Goal: Transaction & Acquisition: Purchase product/service

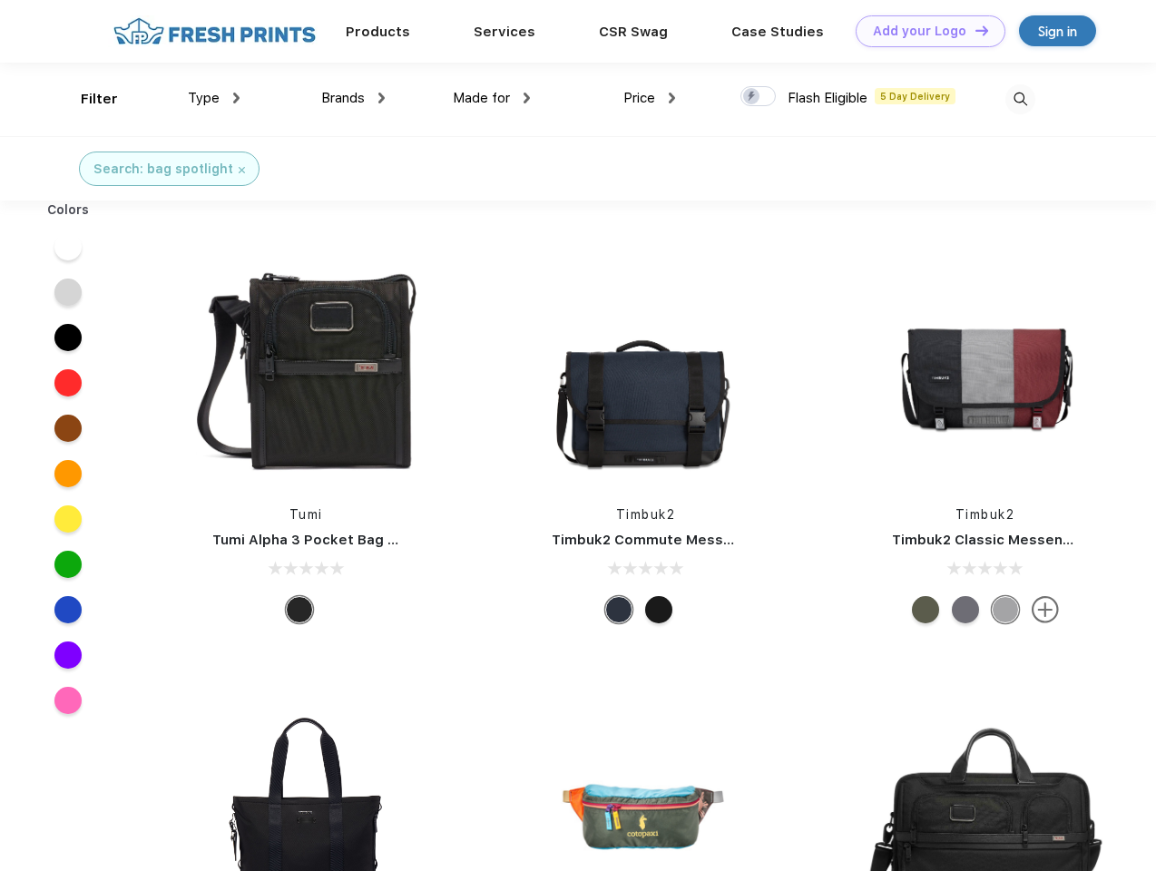
click at [923, 31] on link "Add your Logo Design Tool" at bounding box center [930, 31] width 150 height 32
click at [0, 0] on div "Design Tool" at bounding box center [0, 0] width 0 height 0
click at [973, 30] on link "Add your Logo Design Tool" at bounding box center [930, 31] width 150 height 32
click at [87, 99] on div "Filter" at bounding box center [99, 99] width 37 height 21
click at [214, 98] on span "Type" at bounding box center [204, 98] width 32 height 16
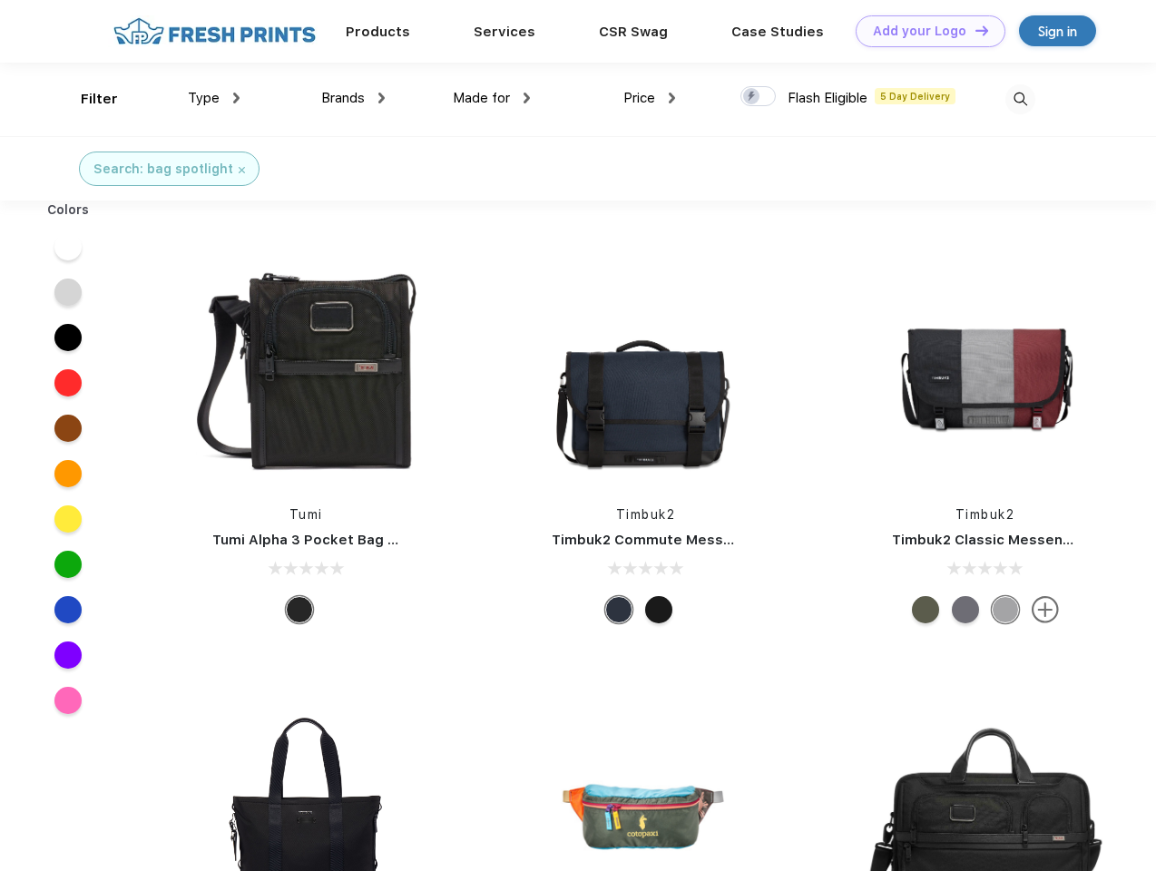
click at [353, 98] on span "Brands" at bounding box center [343, 98] width 44 height 16
click at [492, 98] on span "Made for" at bounding box center [481, 98] width 57 height 16
click at [649, 98] on span "Price" at bounding box center [639, 98] width 32 height 16
click at [758, 97] on div at bounding box center [757, 96] width 35 height 20
click at [752, 97] on input "checkbox" at bounding box center [746, 91] width 12 height 12
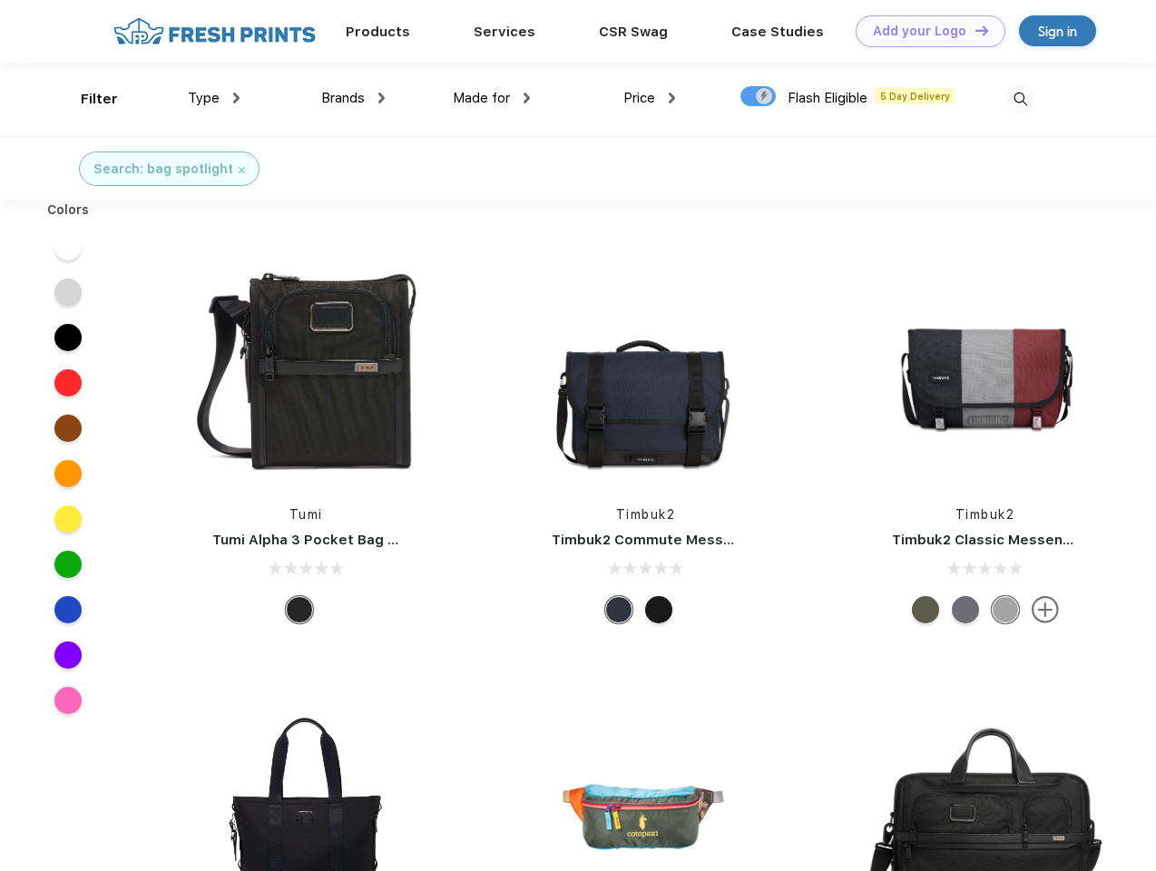
click at [1020, 99] on img at bounding box center [1020, 99] width 30 height 30
